Goal: Task Accomplishment & Management: Manage account settings

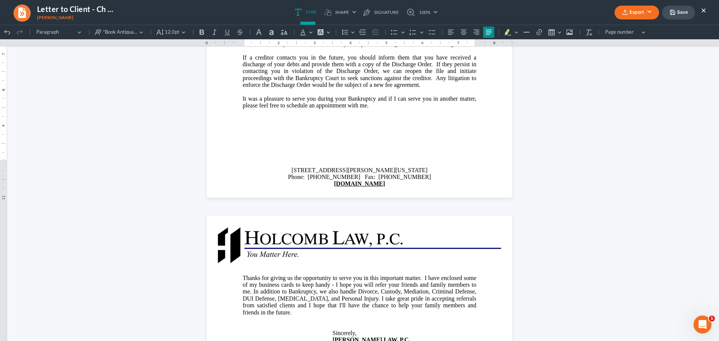
scroll to position [300, 0]
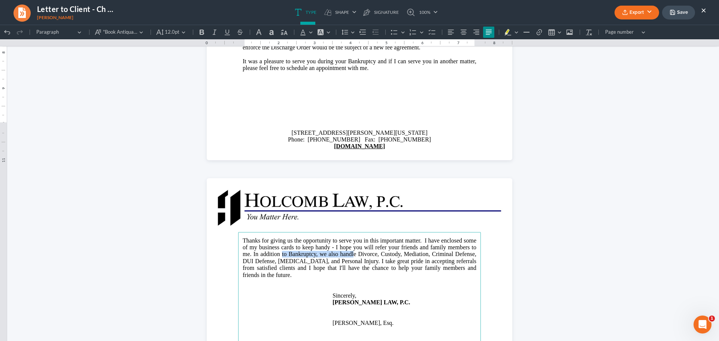
drag, startPoint x: 336, startPoint y: 253, endPoint x: 412, endPoint y: 256, distance: 75.4
click at [412, 256] on span "Thanks for giving us the opportunity to serve you in this important matter. I h…" at bounding box center [360, 257] width 234 height 41
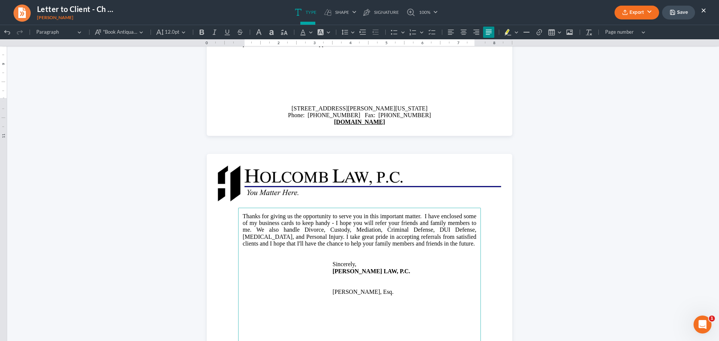
scroll to position [337, 0]
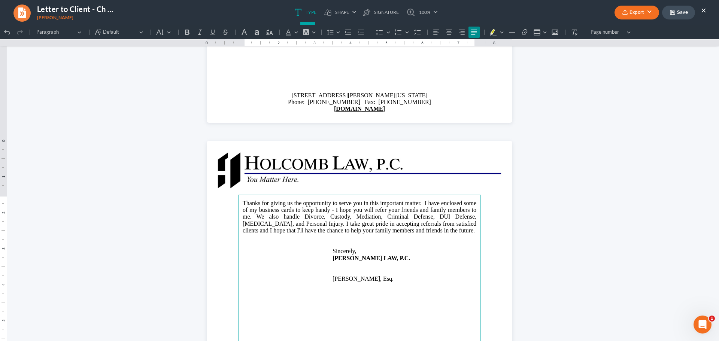
drag, startPoint x: 331, startPoint y: 285, endPoint x: 364, endPoint y: 287, distance: 33.8
click at [364, 282] on p "[PERSON_NAME], Esq." at bounding box center [360, 279] width 234 height 7
drag, startPoint x: 386, startPoint y: 286, endPoint x: 330, endPoint y: 286, distance: 56.2
click at [330, 282] on p "[PERSON_NAME], Esq." at bounding box center [360, 279] width 234 height 7
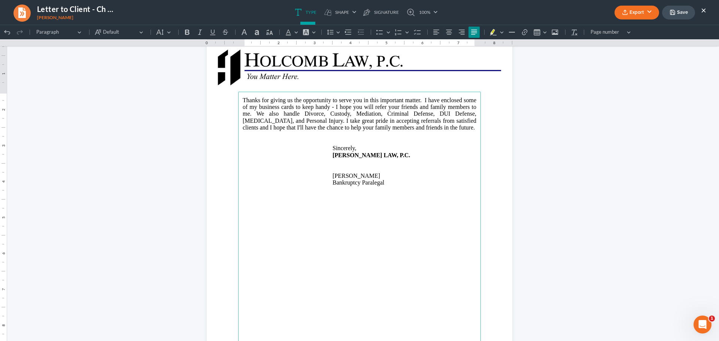
scroll to position [438, 0]
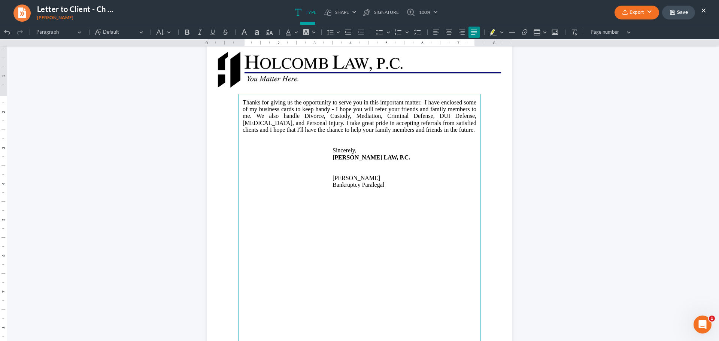
click at [631, 10] on button "Export" at bounding box center [637, 13] width 45 height 14
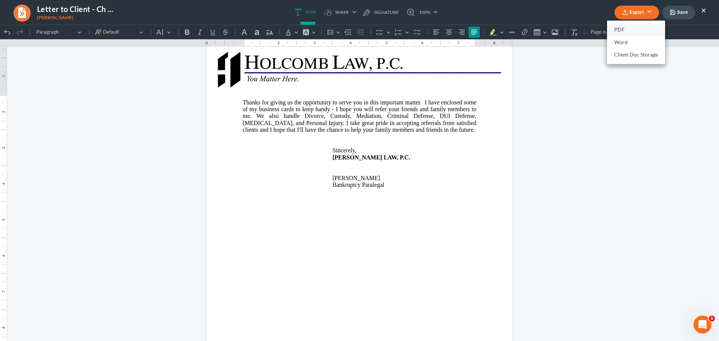
click at [625, 33] on link "PDF" at bounding box center [636, 30] width 58 height 13
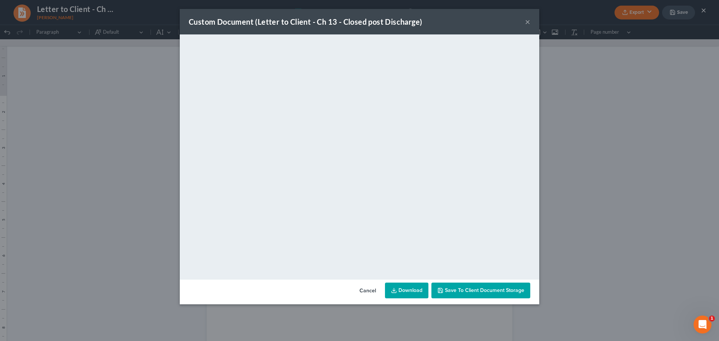
click at [528, 21] on button "×" at bounding box center [527, 21] width 5 height 9
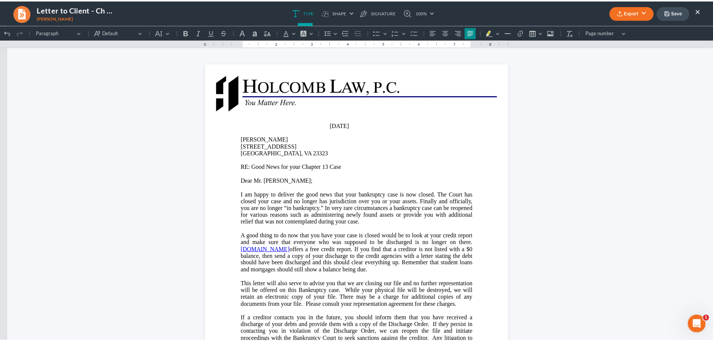
scroll to position [0, 0]
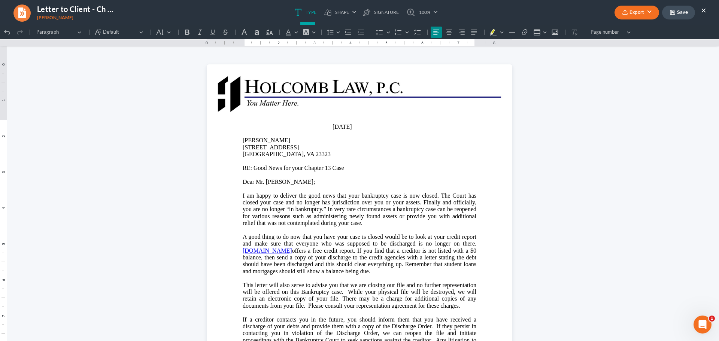
click at [680, 14] on button "Save" at bounding box center [678, 13] width 33 height 14
click at [458, 18] on ul "Type shapes Shape Line Check Arrow Circle Rectangle pen-tool Signature 100% Fit…" at bounding box center [366, 12] width 454 height 25
click at [703, 10] on button "×" at bounding box center [703, 10] width 5 height 9
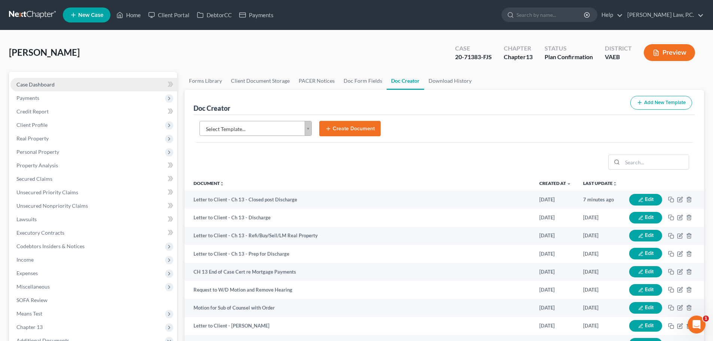
click at [51, 84] on span "Case Dashboard" at bounding box center [35, 84] width 38 height 6
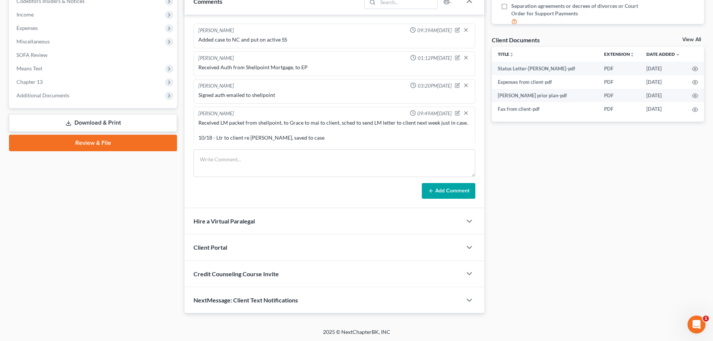
scroll to position [2626, 0]
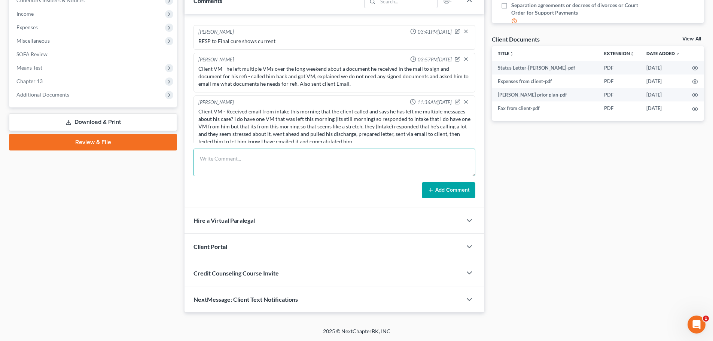
click at [255, 166] on textarea at bounding box center [335, 163] width 282 height 28
type textarea "Closed file"
click at [448, 191] on button "Add Comment" at bounding box center [449, 190] width 54 height 16
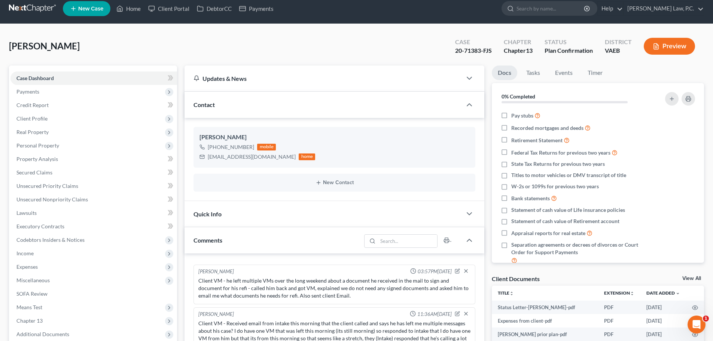
scroll to position [0, 0]
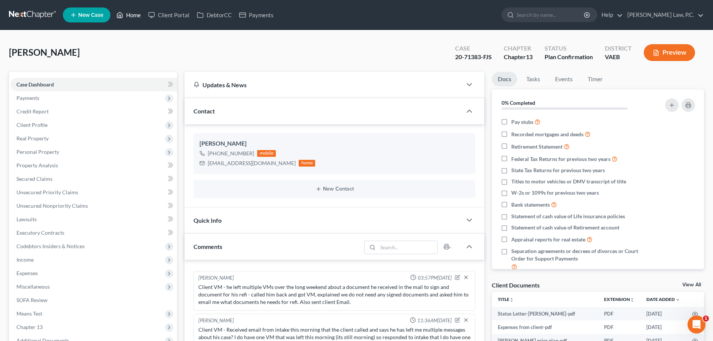
click at [132, 15] on link "Home" at bounding box center [129, 14] width 32 height 13
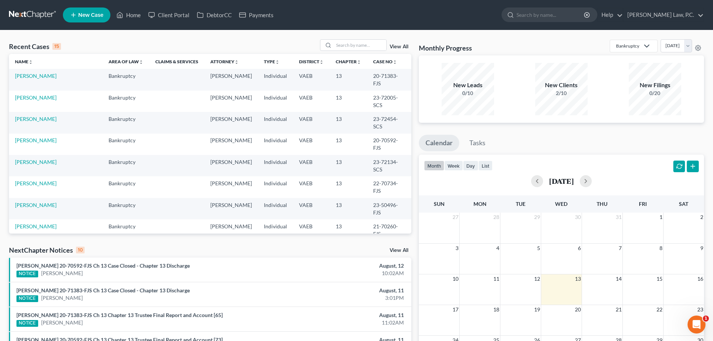
click at [398, 43] on div "View All" at bounding box center [365, 45] width 91 height 12
click at [398, 47] on link "View All" at bounding box center [399, 46] width 19 height 5
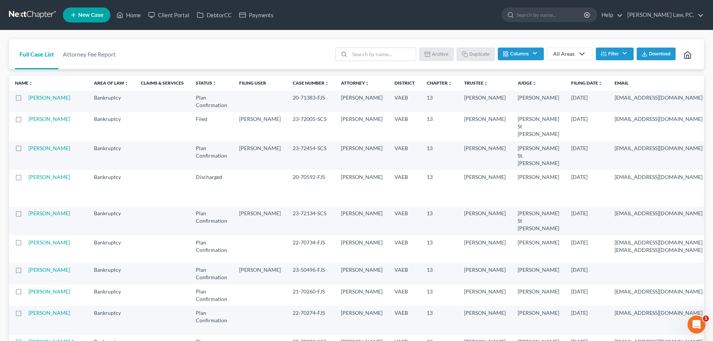
click at [25, 100] on label at bounding box center [25, 100] width 0 height 0
click at [28, 99] on input "checkbox" at bounding box center [30, 96] width 5 height 5
click at [439, 51] on button "Archive" at bounding box center [438, 54] width 34 height 13
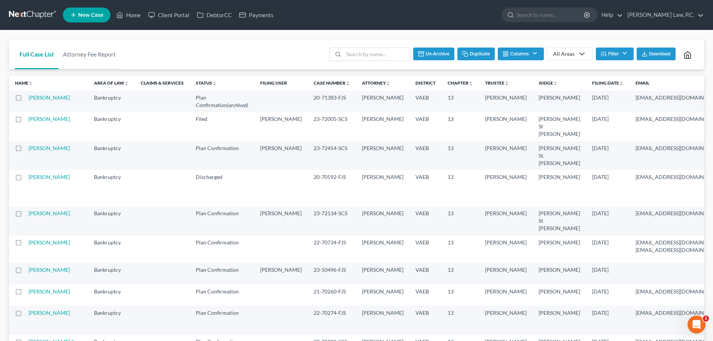
checkbox input "false"
